Goal: Task Accomplishment & Management: Use online tool/utility

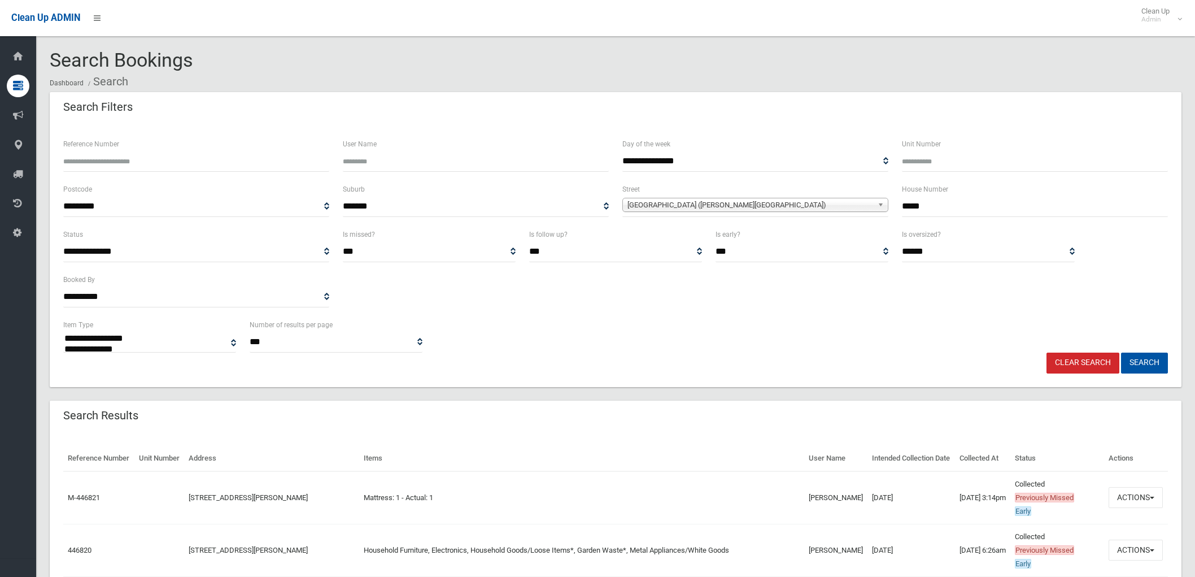
select select
drag, startPoint x: 924, startPoint y: 201, endPoint x: 846, endPoint y: 203, distance: 78.5
click at [846, 203] on div "**********" at bounding box center [615, 204] width 1118 height 45
type input "**"
click at [841, 206] on span "[GEOGRAPHIC_DATA] ([PERSON_NAME][GEOGRAPHIC_DATA])" at bounding box center [750, 205] width 246 height 14
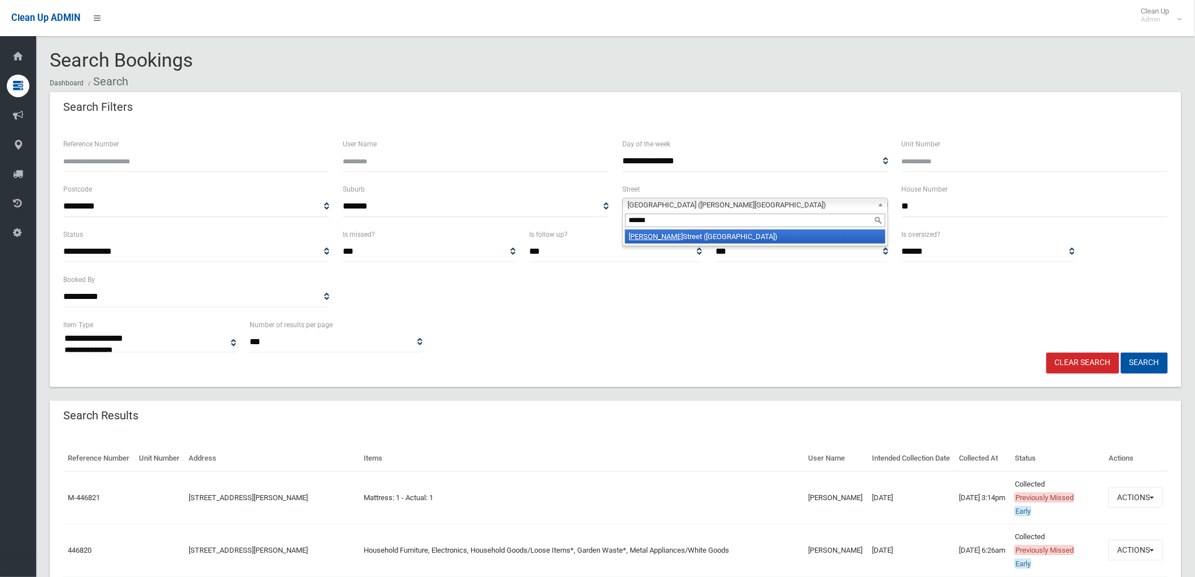
type input "******"
click at [681, 233] on li "[PERSON_NAME] [STREET_ADDRESS])" at bounding box center [755, 236] width 260 height 14
click at [1142, 339] on div "**********" at bounding box center [615, 335] width 1118 height 34
click at [1139, 354] on button "Search" at bounding box center [1144, 362] width 47 height 21
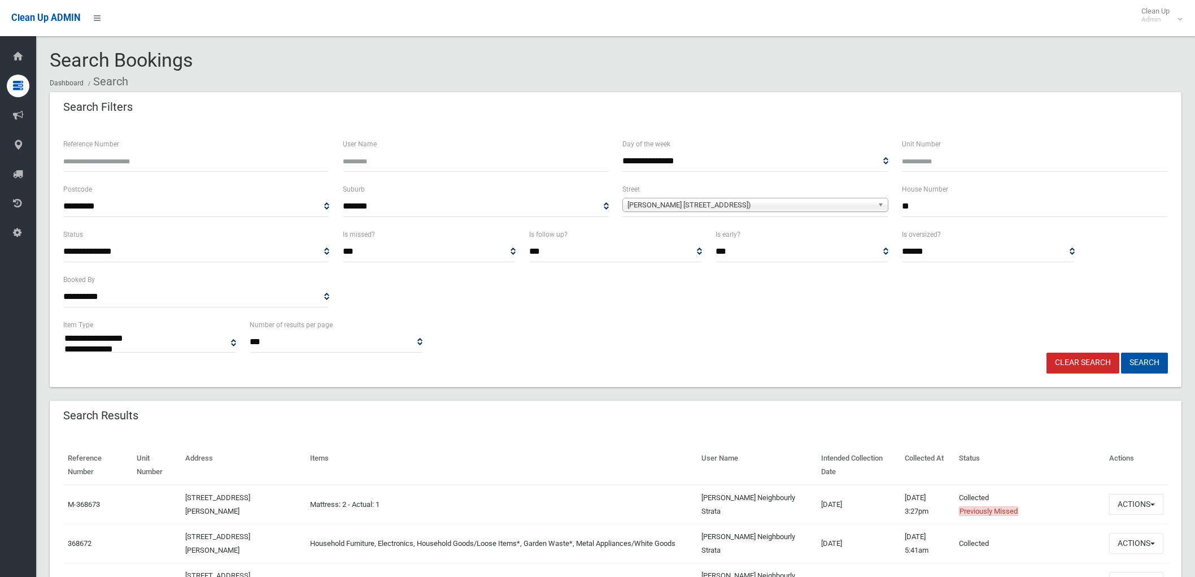
select select
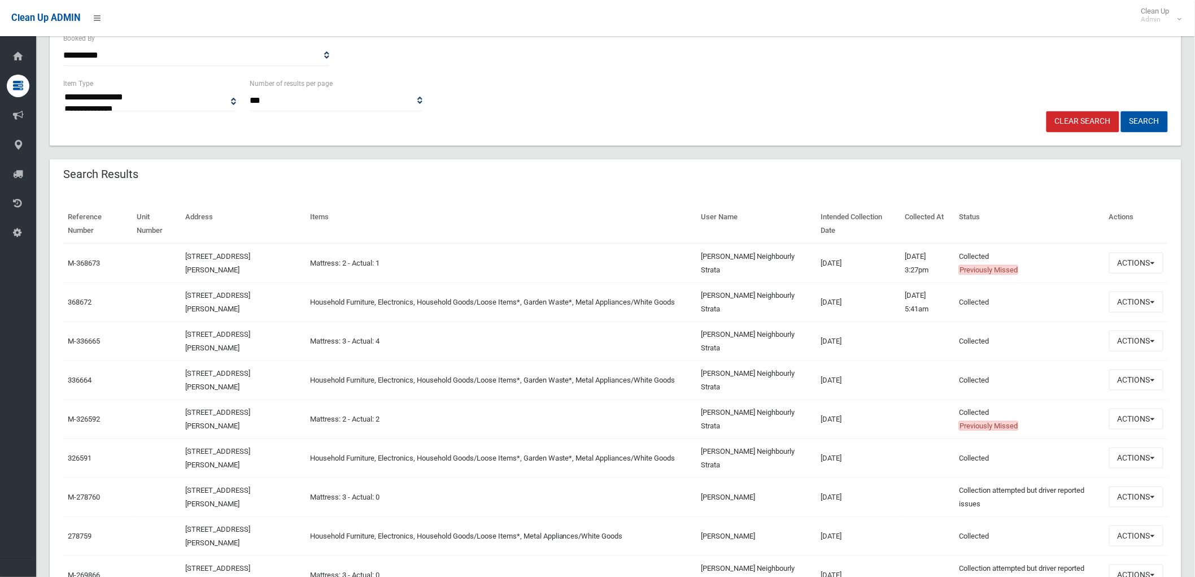
scroll to position [251, 0]
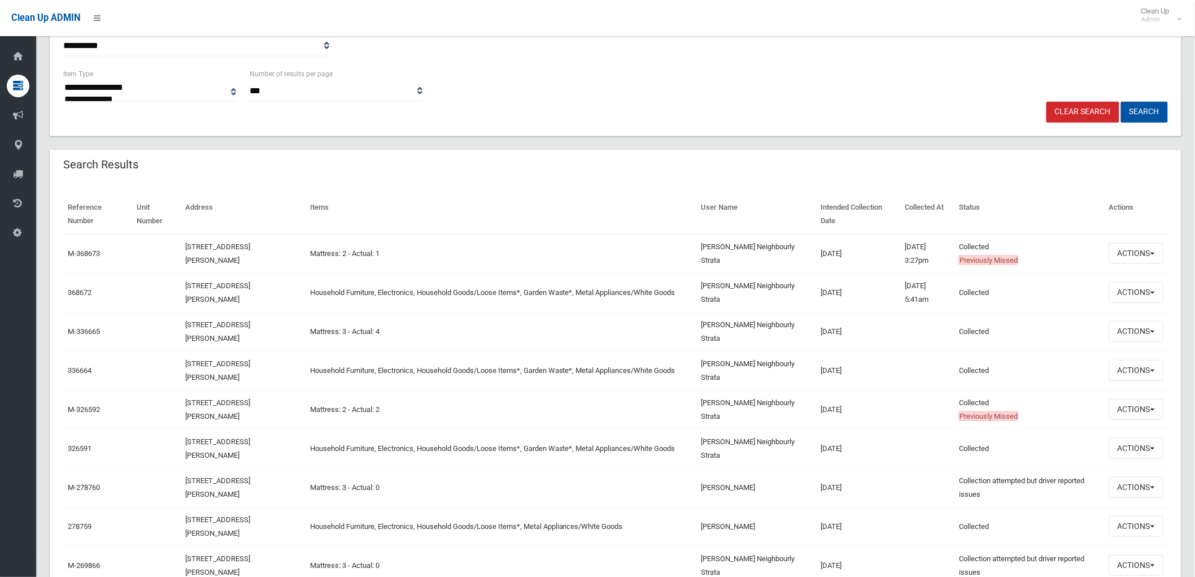
drag, startPoint x: 845, startPoint y: 294, endPoint x: 725, endPoint y: 298, distance: 120.9
click at [725, 298] on tr "368672 72 Dennis Street, LAKEMBA NSW 2195 Household Furniture, Electronics, Hou…" at bounding box center [615, 292] width 1105 height 39
click at [767, 302] on td "Vinusha Neighbourly Strata" at bounding box center [757, 292] width 120 height 39
click at [857, 294] on td "20/03/2024" at bounding box center [859, 292] width 84 height 39
drag, startPoint x: 847, startPoint y: 252, endPoint x: 650, endPoint y: 258, distance: 197.2
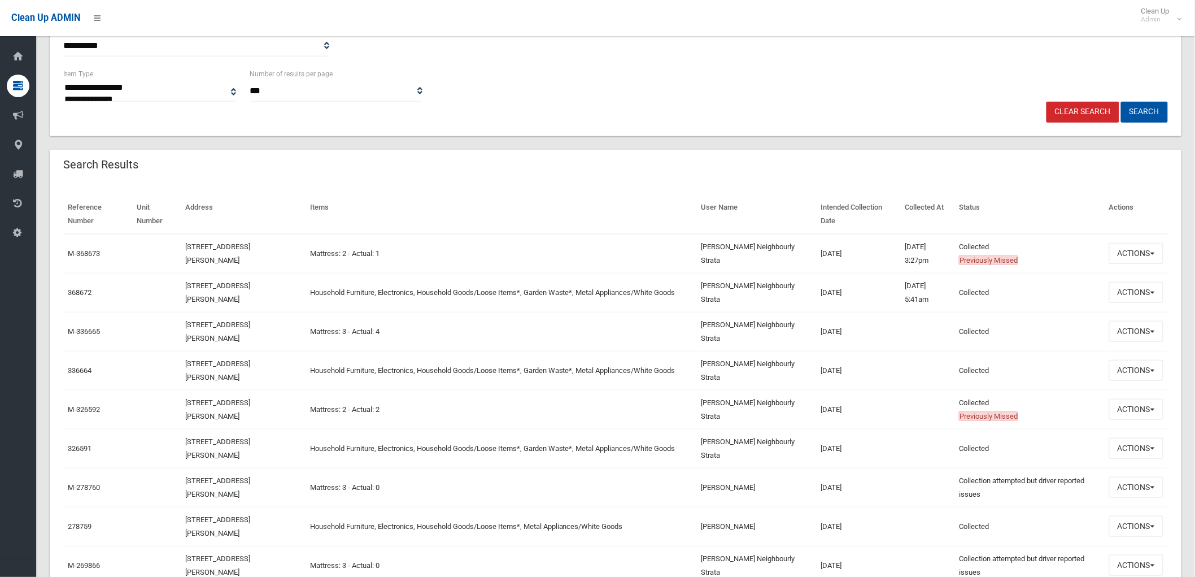
click at [650, 258] on tr "M-368673 72 Dennis Street, LAKEMBA NSW 2195 Mattress: 2 - Actual: 1 Vinusha Nei…" at bounding box center [615, 254] width 1105 height 40
click at [653, 261] on td "Mattress: 2 - Actual: 1" at bounding box center [501, 254] width 391 height 40
click at [852, 256] on td "21/03/2024" at bounding box center [859, 254] width 84 height 40
drag, startPoint x: 840, startPoint y: 252, endPoint x: 750, endPoint y: 247, distance: 90.5
click at [750, 247] on tr "M-368673 72 Dennis Street, LAKEMBA NSW 2195 Mattress: 2 - Actual: 1 Vinusha Nei…" at bounding box center [615, 254] width 1105 height 40
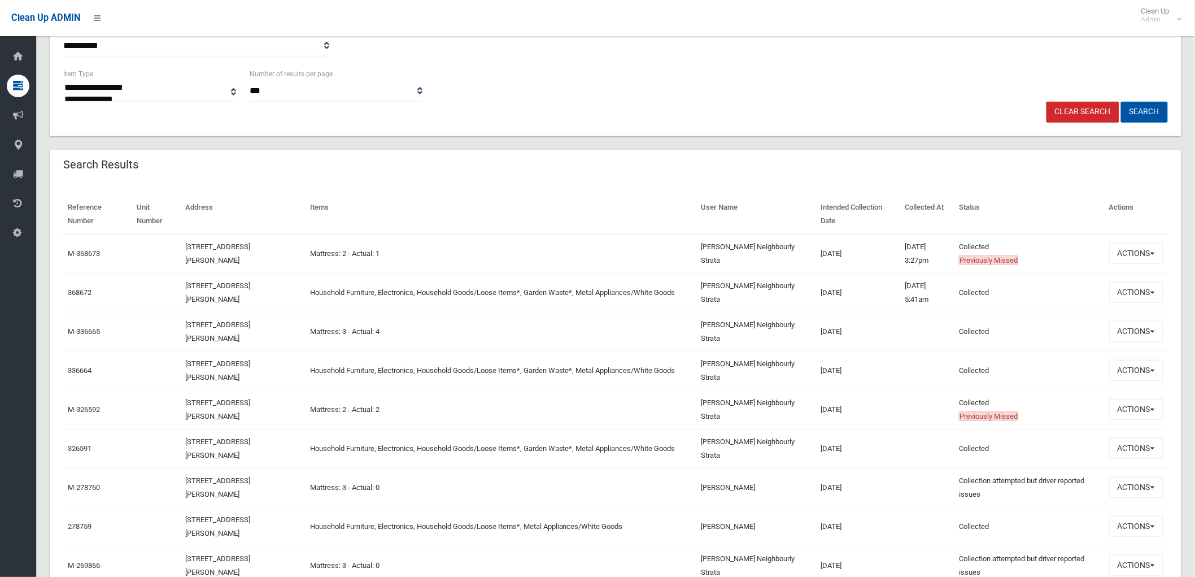
click at [656, 234] on td "Mattress: 2 - Actual: 1" at bounding box center [501, 254] width 391 height 40
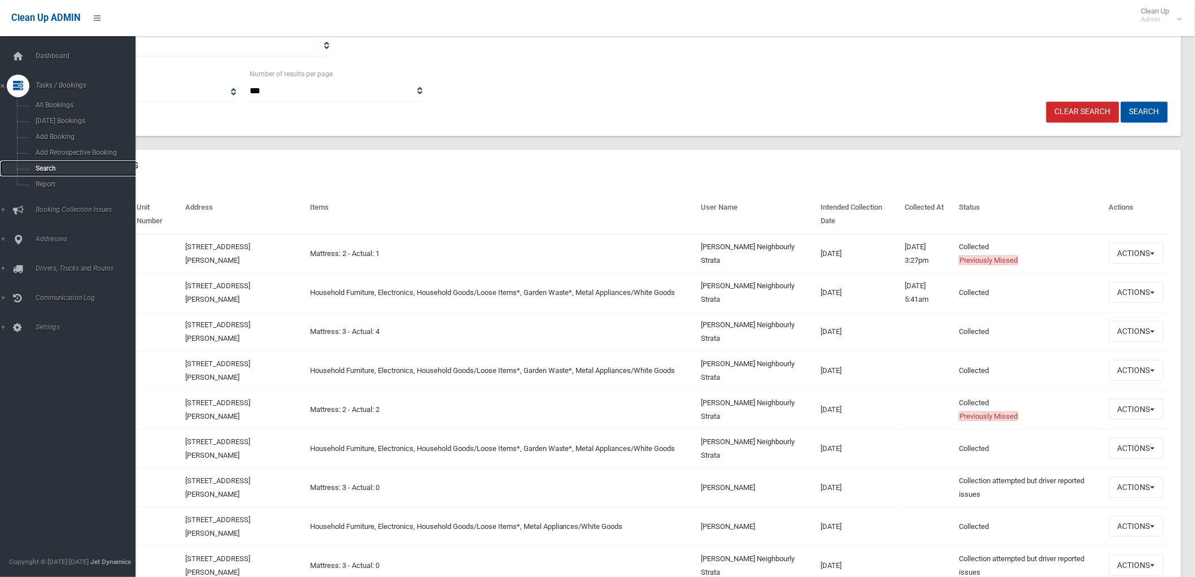
click at [49, 164] on link "Search" at bounding box center [72, 168] width 145 height 16
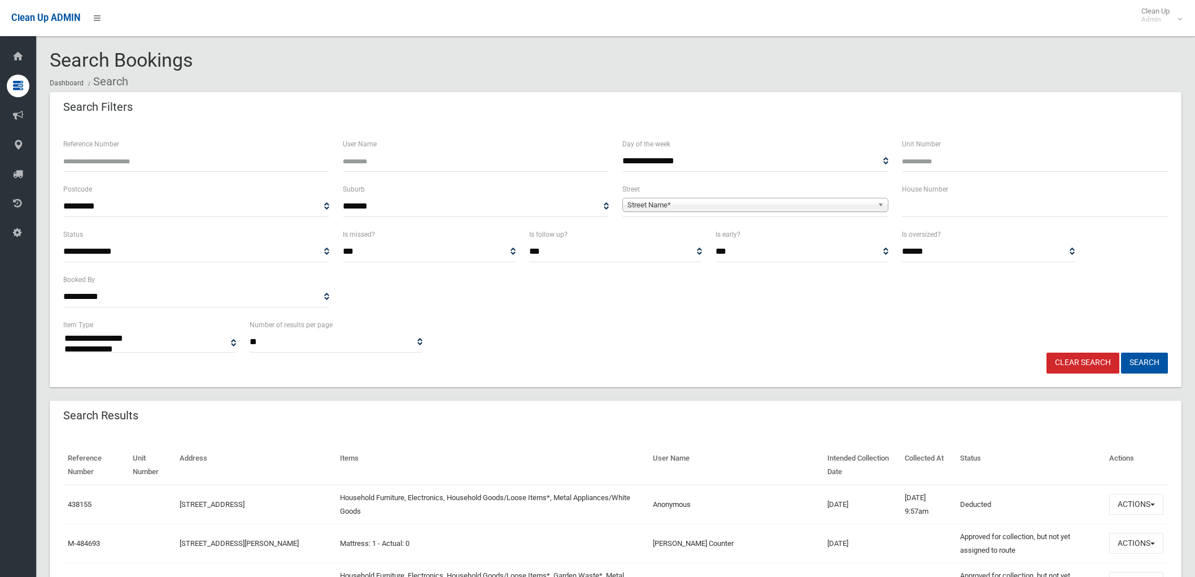
select select
